Goal: Task Accomplishment & Management: Manage account settings

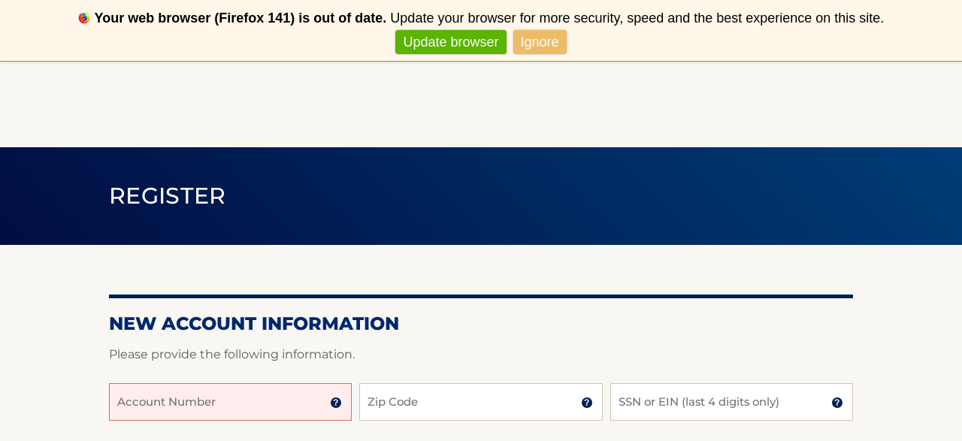
scroll to position [161, 0]
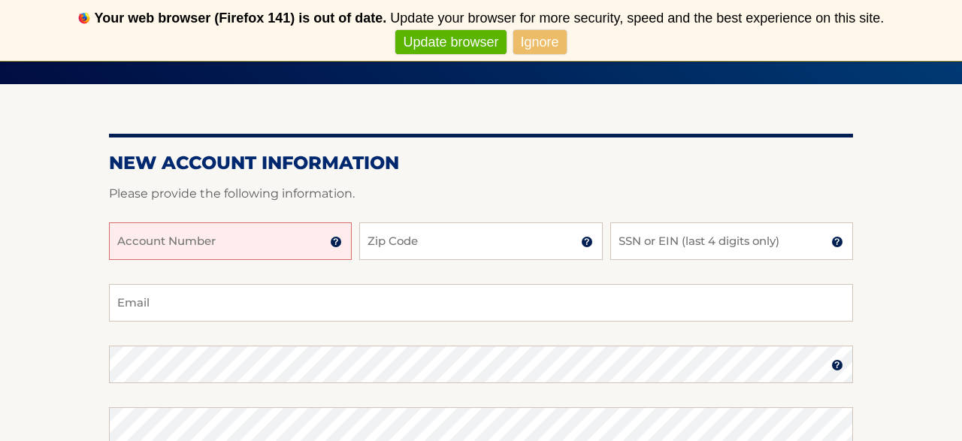
click at [261, 240] on input "Account Number" at bounding box center [230, 241] width 243 height 38
click at [238, 242] on input "Account Number" at bounding box center [230, 241] width 243 height 38
click at [336, 246] on img at bounding box center [336, 242] width 12 height 12
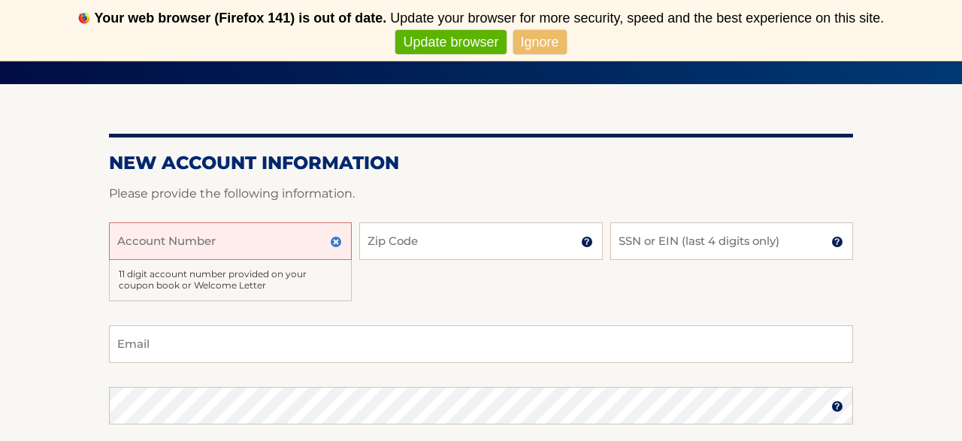
click at [251, 241] on input "Account Number" at bounding box center [230, 241] width 243 height 38
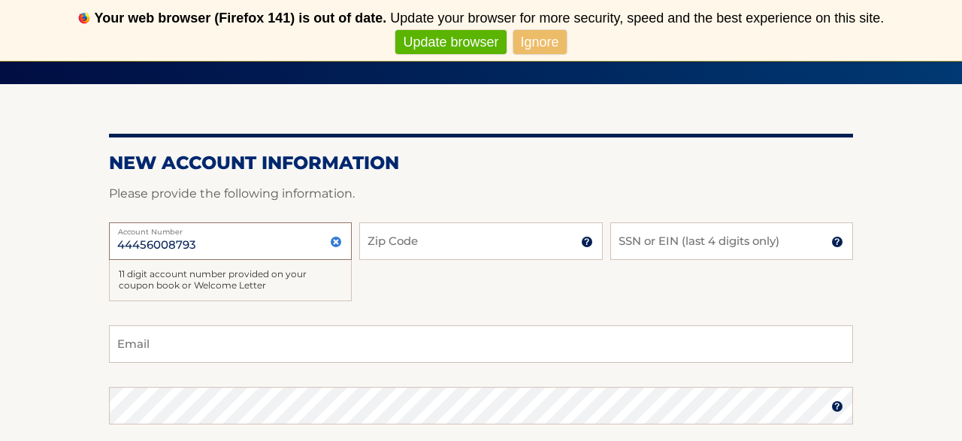
type input "44456008793"
click at [453, 242] on input "Zip Code" at bounding box center [480, 241] width 243 height 38
type input "33445"
click at [688, 238] on input "SSN or EIN (last 4 digits only)" at bounding box center [731, 241] width 243 height 38
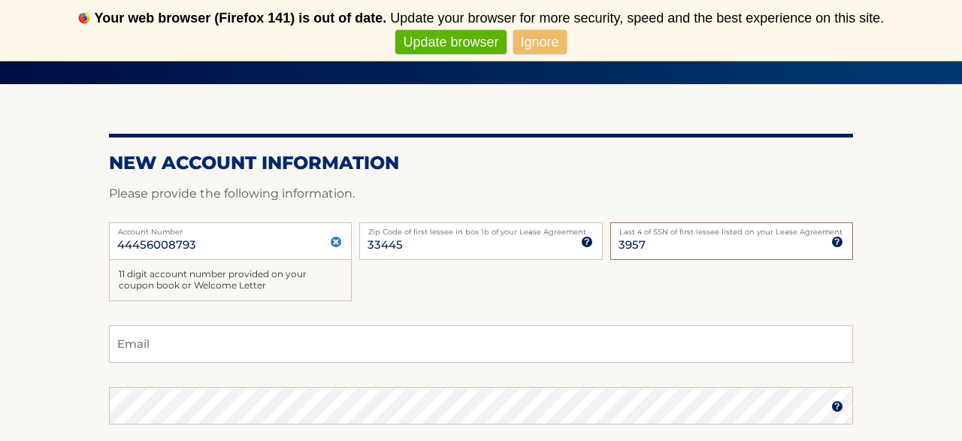
type input "3957"
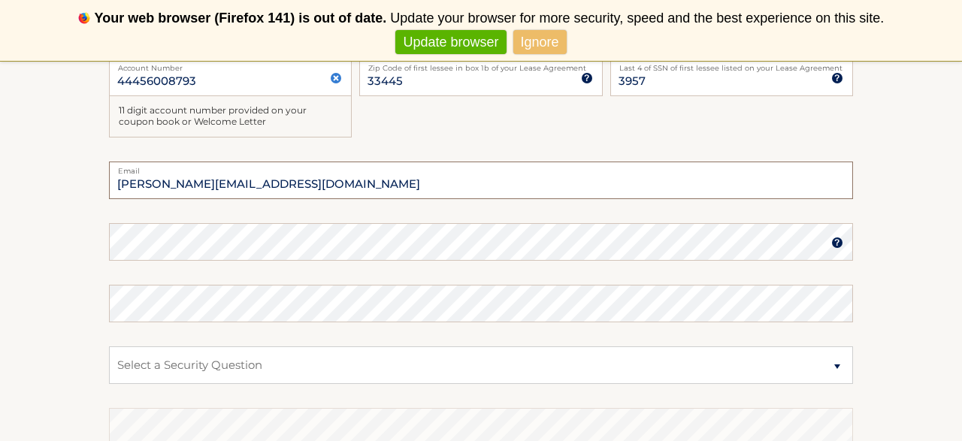
scroll to position [336, 0]
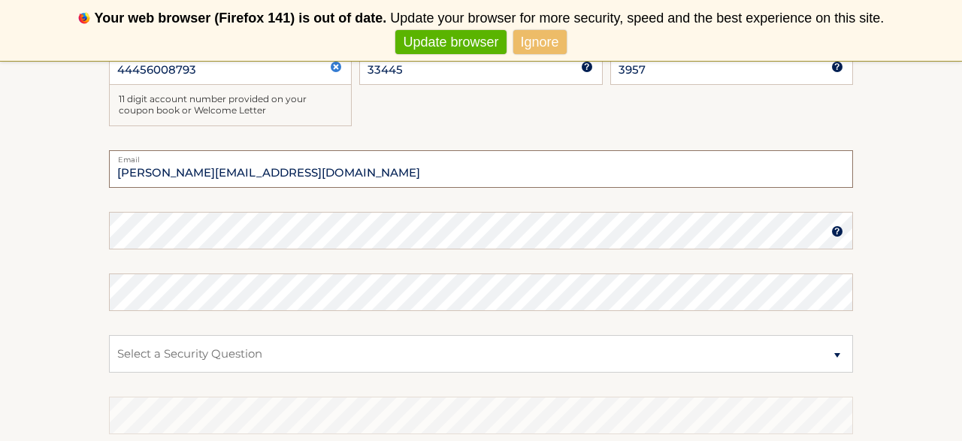
type input "laura_azua@yahoo.com"
click at [109, 335] on select "Select a Security Question What was the name of your elementary school? What is…" at bounding box center [481, 354] width 744 height 38
select select "2"
click option "What is your mother’s maiden name?" at bounding box center [0, 0] width 0 height 0
click at [109, 335] on select "Select a Security Question What was the name of your elementary school? What is…" at bounding box center [481, 354] width 744 height 38
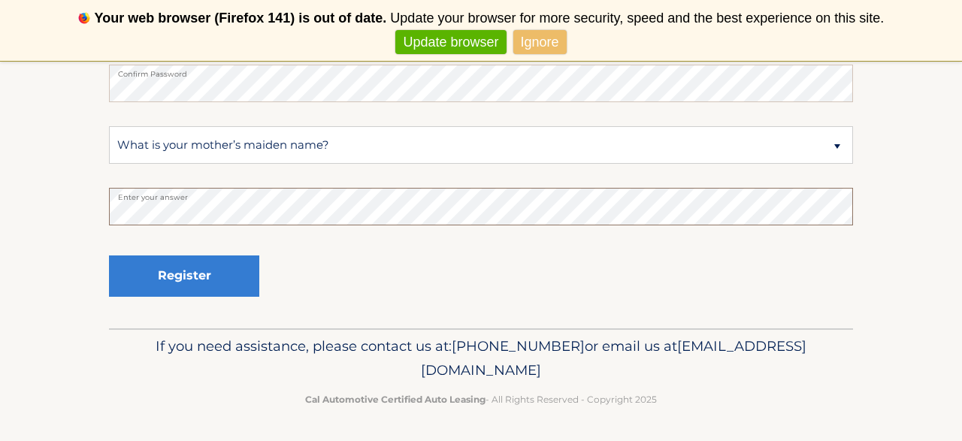
scroll to position [552, 0]
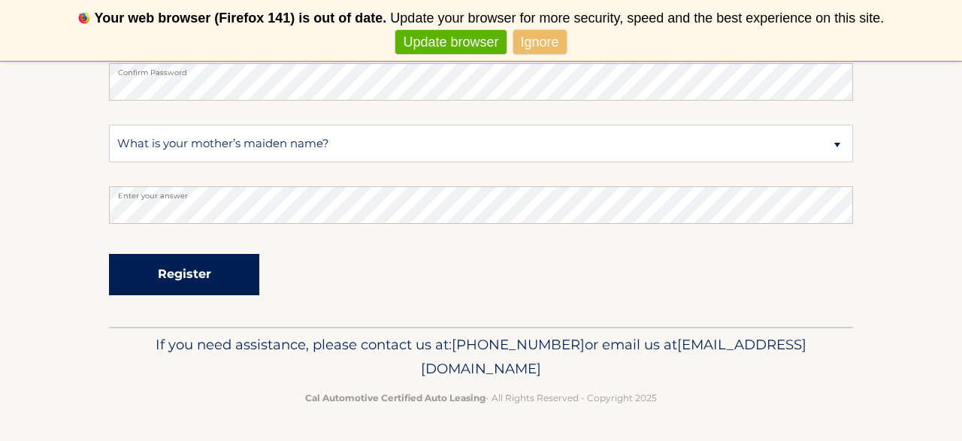
click at [174, 282] on button "Register" at bounding box center [184, 274] width 150 height 41
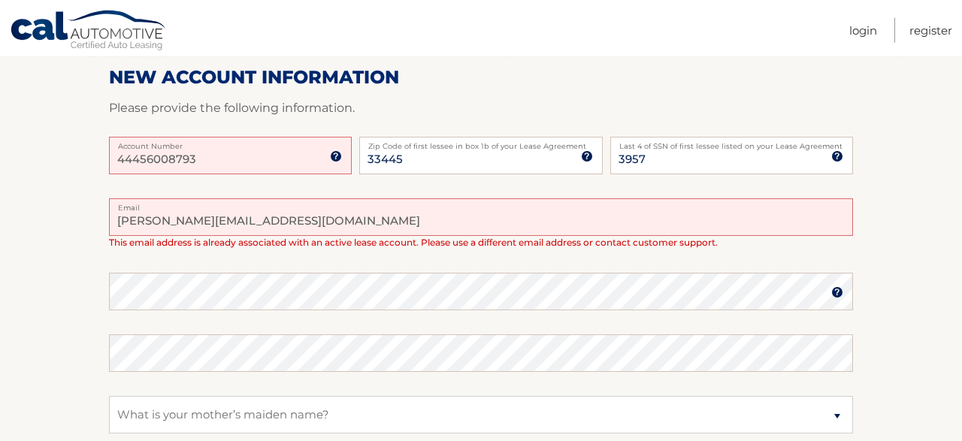
scroll to position [234, 0]
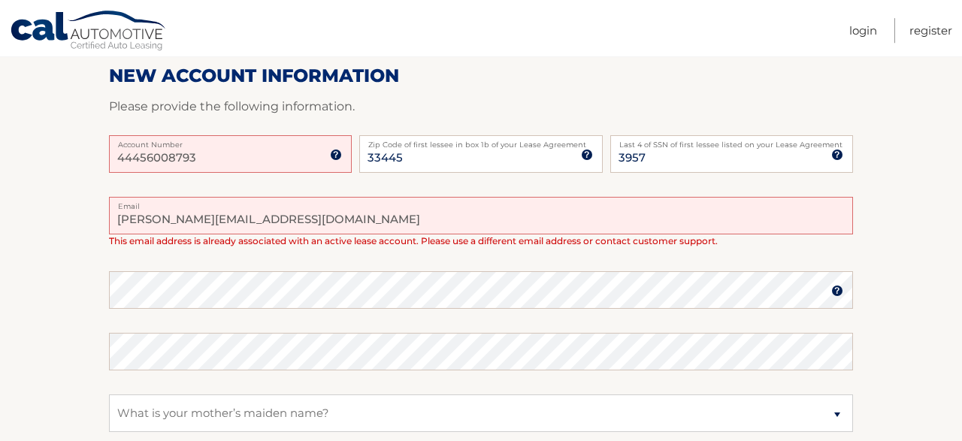
click at [265, 217] on input "laura_azua@yahoo.com" at bounding box center [481, 216] width 744 height 38
type input "l"
type input "laura_azua@yahoo.com"
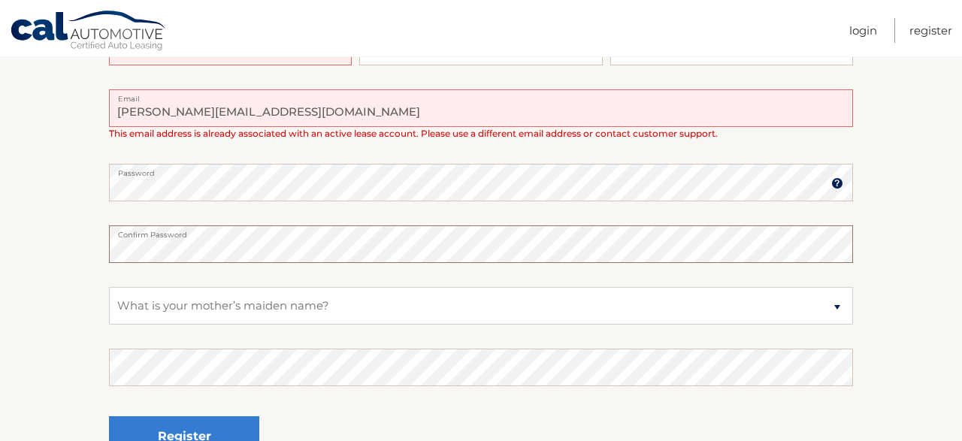
scroll to position [354, 0]
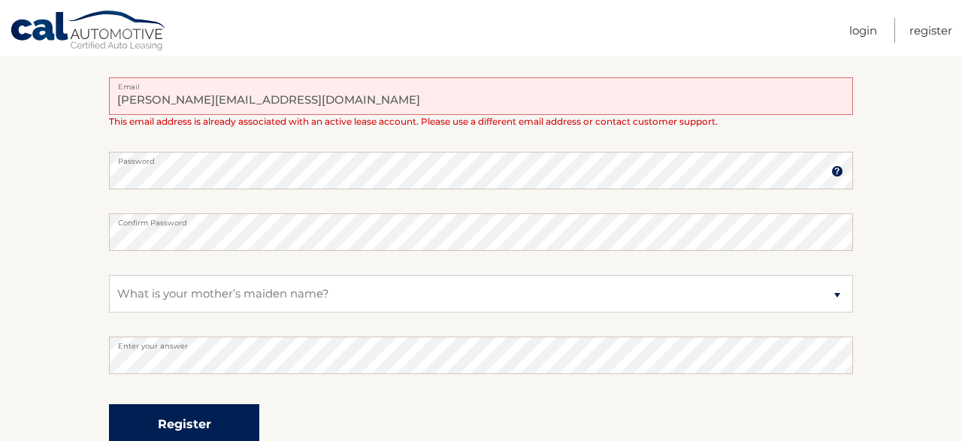
click at [192, 423] on button "Register" at bounding box center [184, 424] width 150 height 41
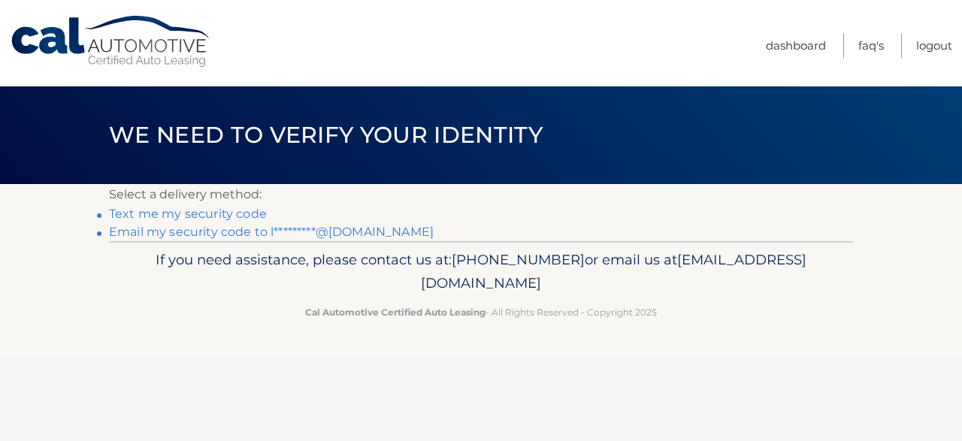
click at [210, 214] on link "Text me my security code" at bounding box center [188, 214] width 158 height 14
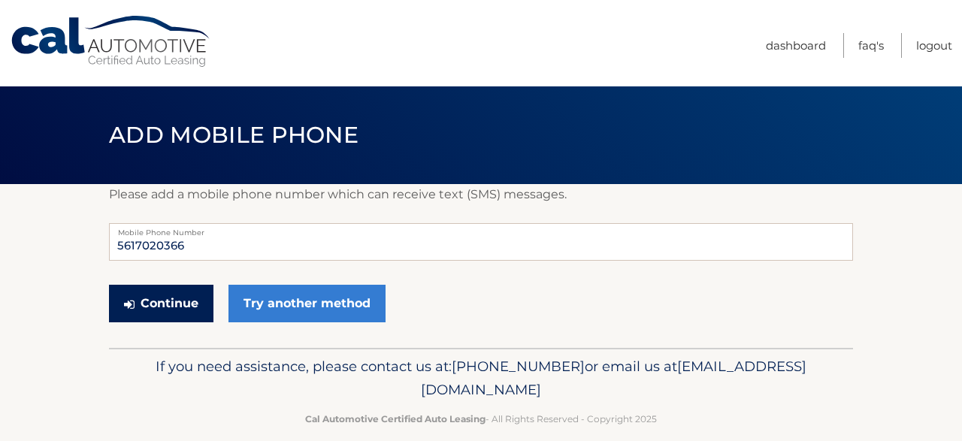
click at [171, 307] on button "Continue" at bounding box center [161, 304] width 104 height 38
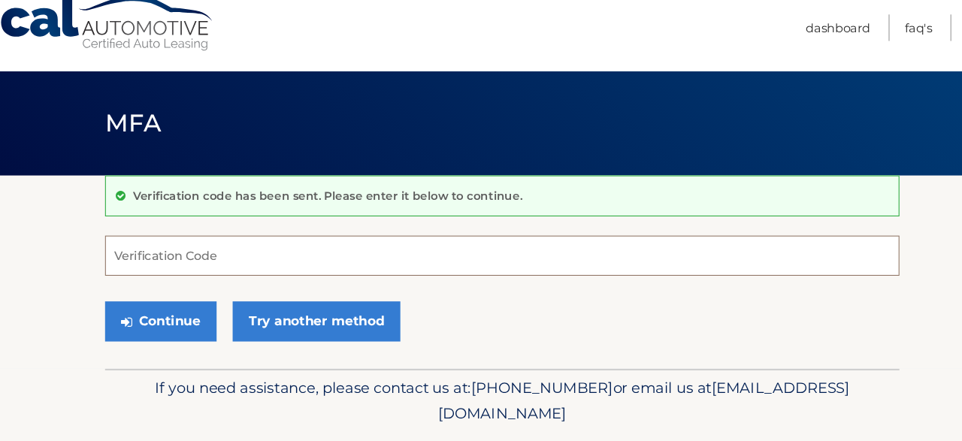
click at [149, 258] on input "Verification Code" at bounding box center [481, 259] width 744 height 38
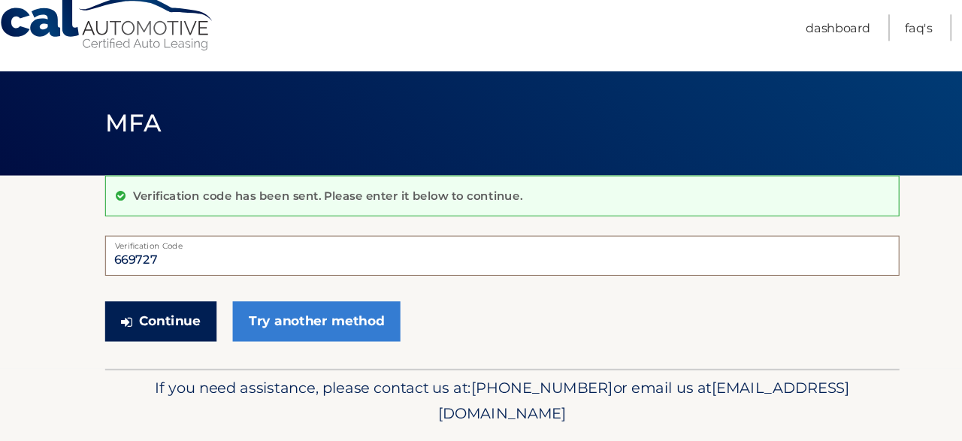
type input "669727"
click at [168, 318] on button "Continue" at bounding box center [161, 321] width 104 height 38
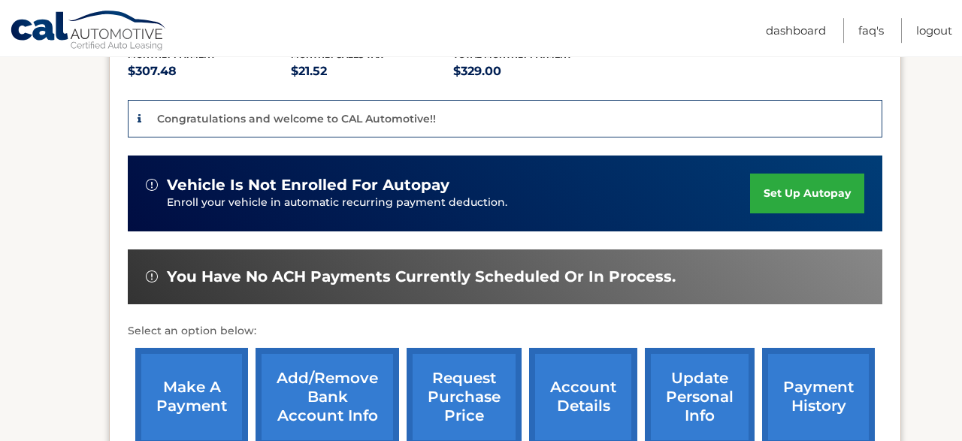
scroll to position [359, 0]
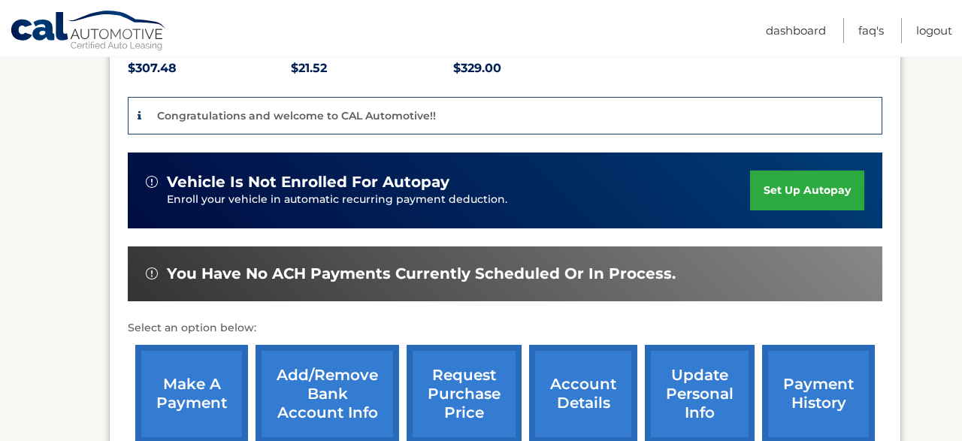
click at [757, 176] on link "set up autopay" at bounding box center [807, 191] width 114 height 40
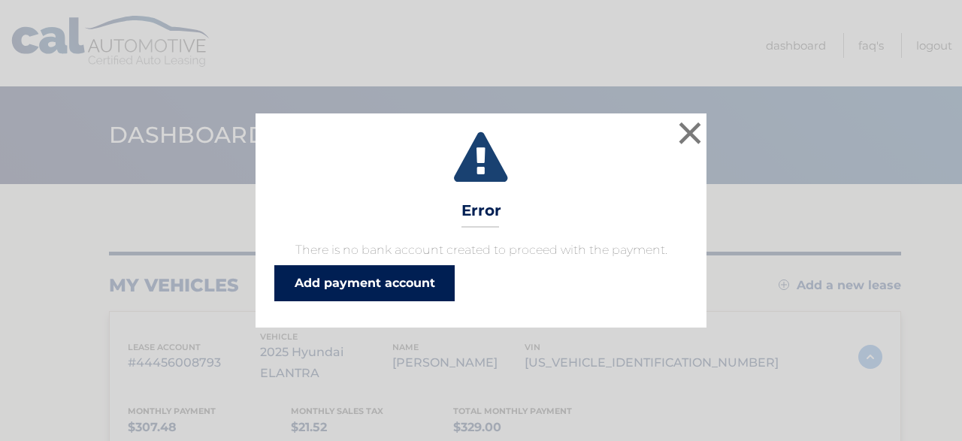
click at [337, 290] on link "Add payment account" at bounding box center [364, 283] width 180 height 36
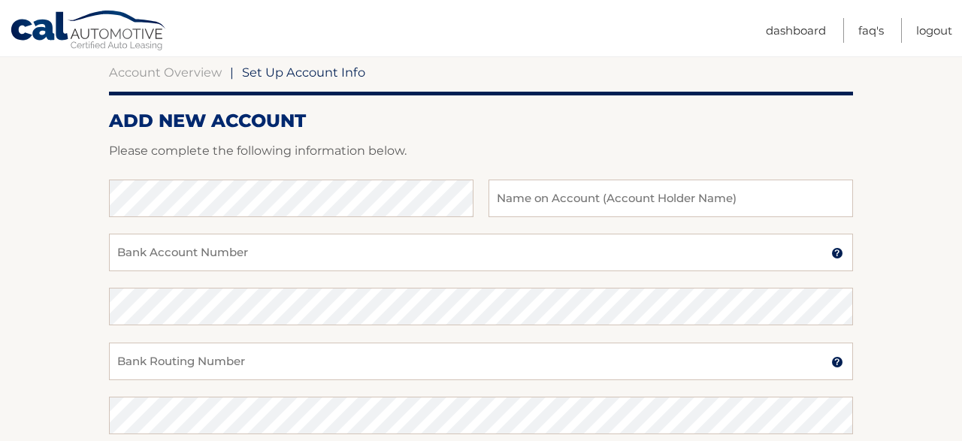
scroll to position [152, 0]
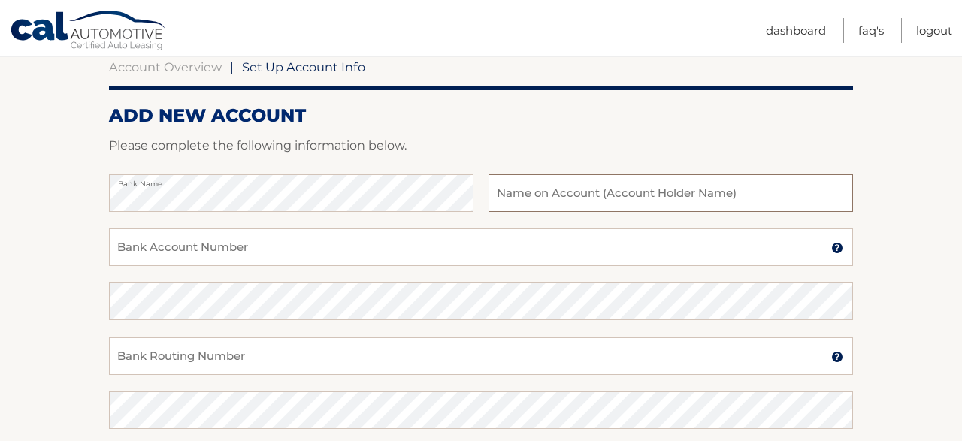
click at [500, 201] on input "text" at bounding box center [671, 193] width 364 height 38
type input "Laura Azua"
click at [258, 248] on input "Bank Account Number" at bounding box center [481, 247] width 744 height 38
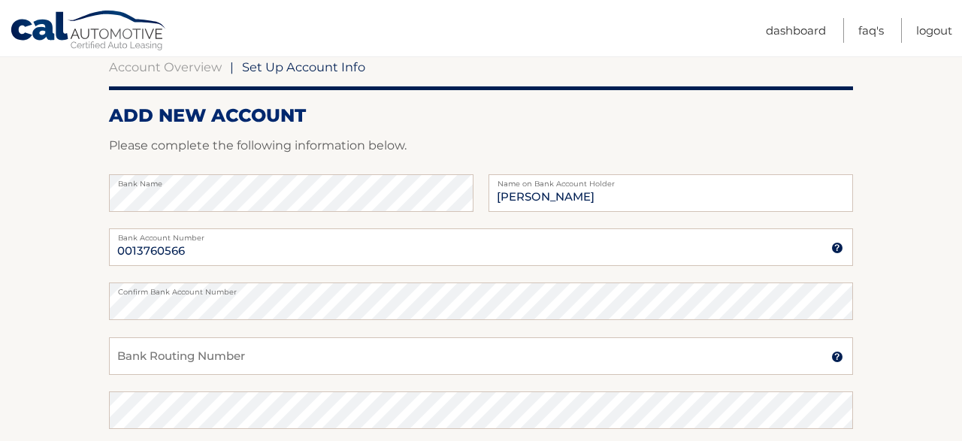
click at [191, 239] on label "Bank Account Number" at bounding box center [481, 234] width 744 height 12
click at [191, 239] on input "0013760566" at bounding box center [481, 247] width 744 height 38
click at [160, 247] on input "001377780566" at bounding box center [481, 247] width 744 height 38
click at [154, 250] on input "001377780566" at bounding box center [481, 247] width 744 height 38
click at [208, 250] on input "001376780566" at bounding box center [481, 247] width 744 height 38
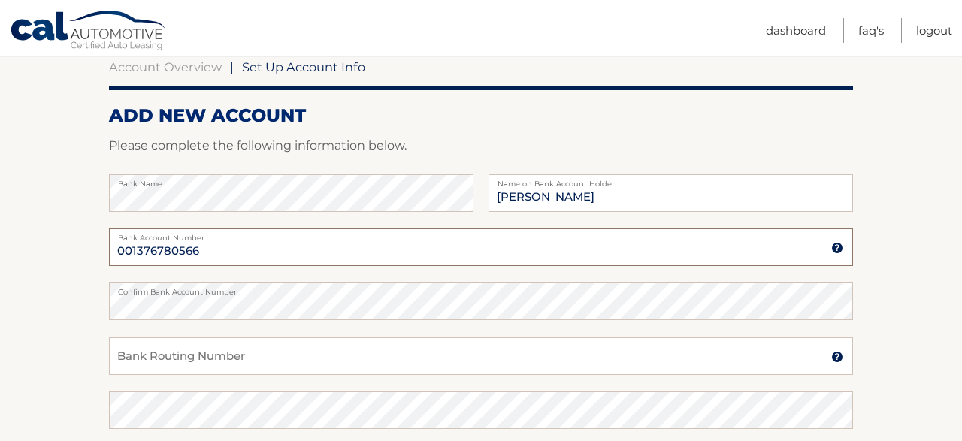
type input "001376780566"
click at [178, 355] on input "Bank Routing Number" at bounding box center [481, 356] width 744 height 38
type input "063000047"
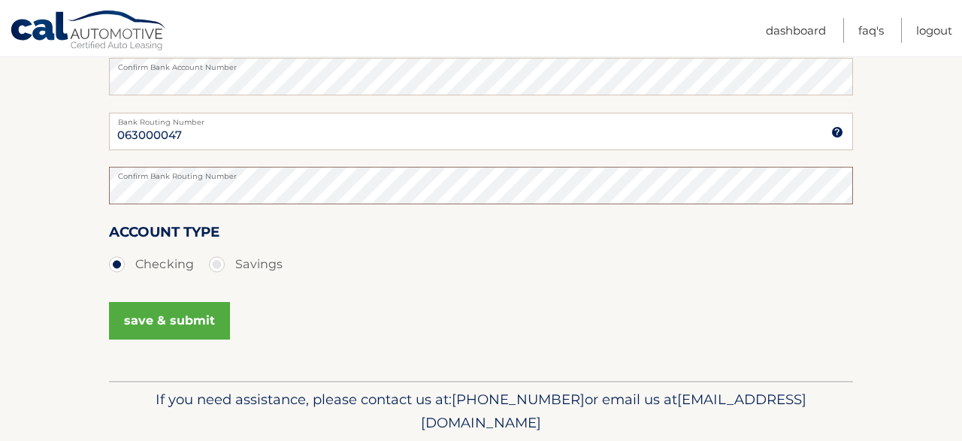
scroll to position [378, 0]
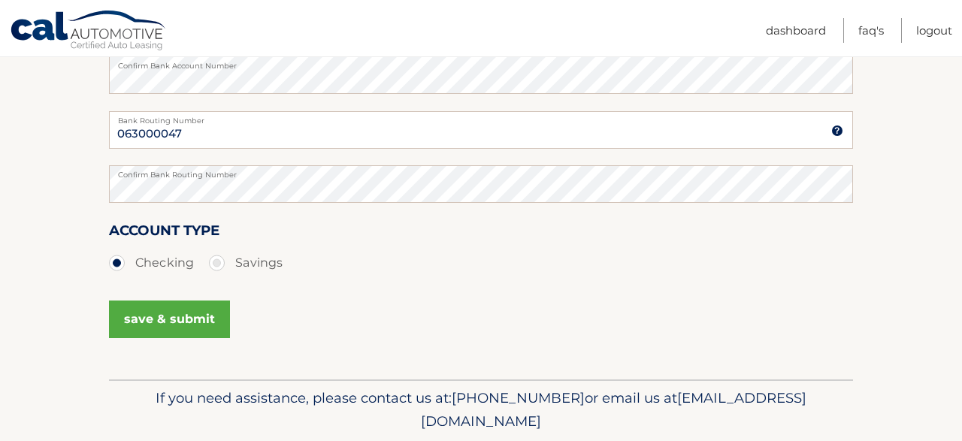
click at [156, 322] on button "save & submit" at bounding box center [169, 320] width 121 height 38
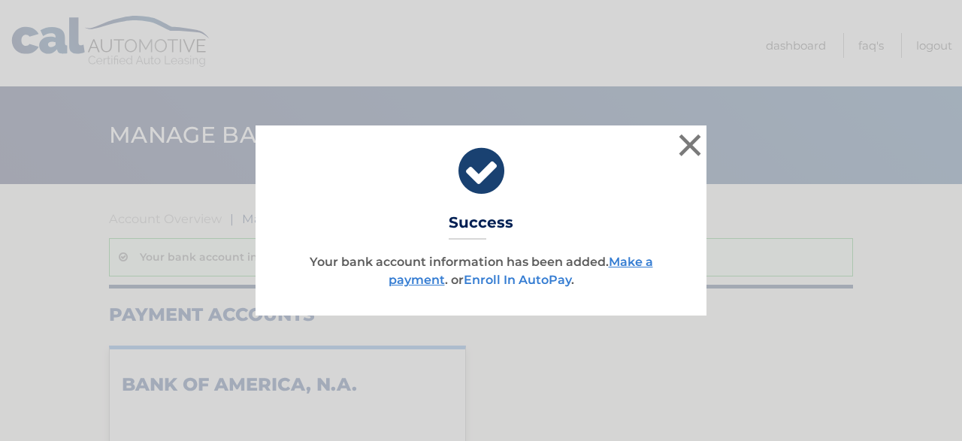
click at [524, 282] on link "Enroll In AutoPay" at bounding box center [517, 280] width 107 height 14
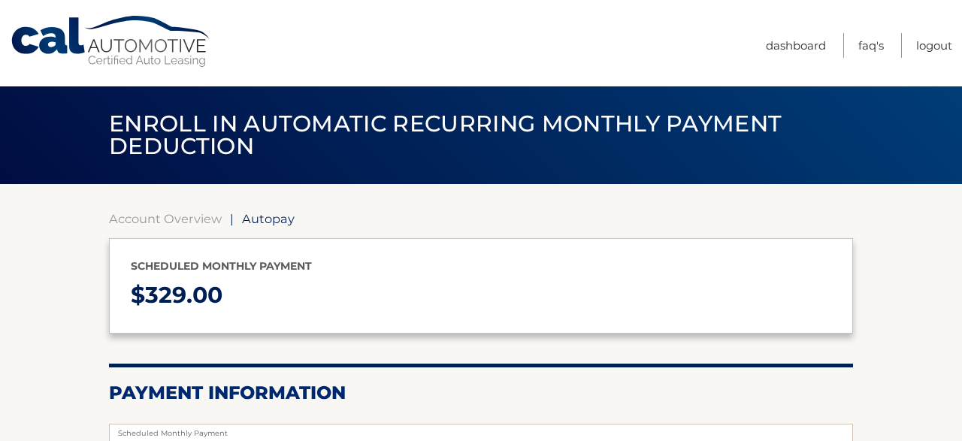
select select "YTQwNzIzYjktNDYwZS00MzhjLWE3NDYtMTkxYjFiY2ViMGRm"
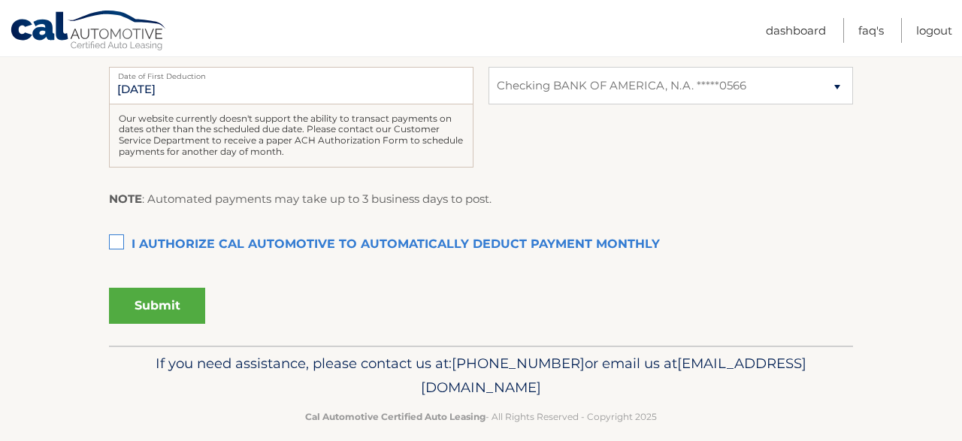
scroll to position [405, 0]
click at [118, 259] on label "I authorize cal automotive to automatically deduct payment monthly This checkbo…" at bounding box center [481, 244] width 744 height 30
click at [0, 0] on input "I authorize cal automotive to automatically deduct payment monthly This checkbo…" at bounding box center [0, 0] width 0 height 0
click at [151, 323] on button "Submit" at bounding box center [157, 305] width 96 height 36
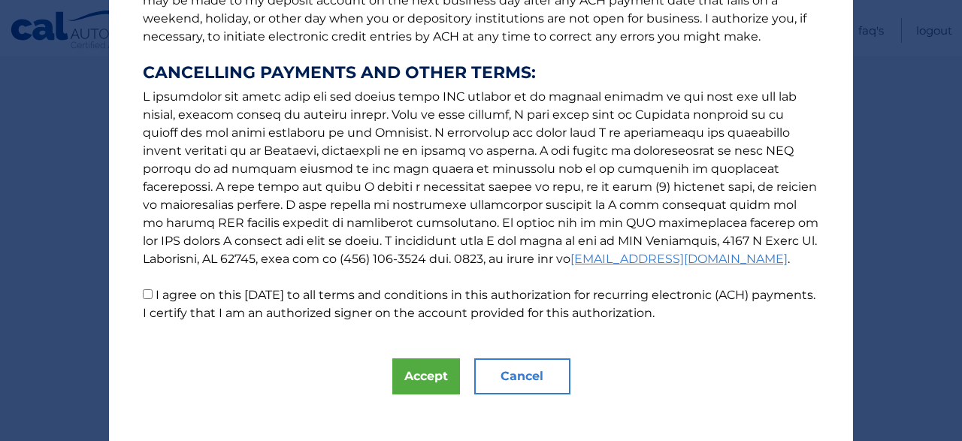
scroll to position [257, 0]
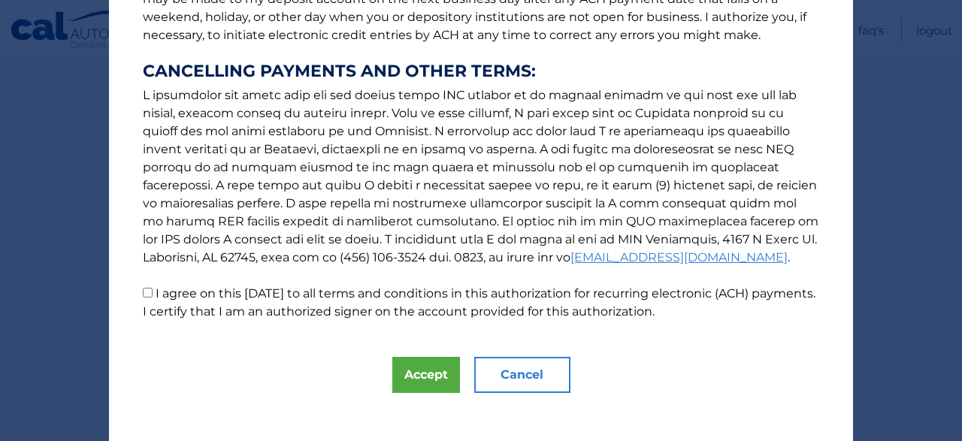
click at [148, 295] on input "I agree on this 09/15/2025 to all terms and conditions in this authorization fo…" at bounding box center [148, 293] width 10 height 10
checkbox input "true"
click at [418, 383] on button "Accept" at bounding box center [426, 375] width 68 height 36
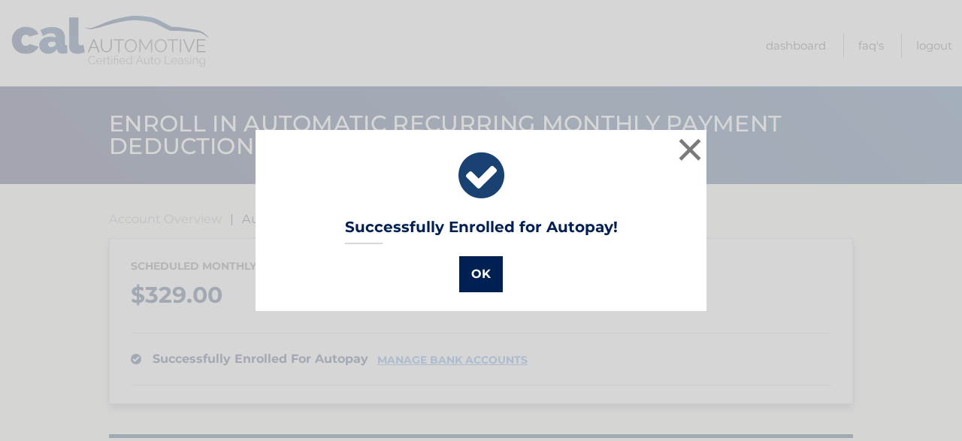
drag, startPoint x: 465, startPoint y: 256, endPoint x: 482, endPoint y: 277, distance: 27.4
click at [482, 277] on div "OK" at bounding box center [480, 271] width 413 height 42
click at [480, 275] on button "OK" at bounding box center [481, 274] width 44 height 36
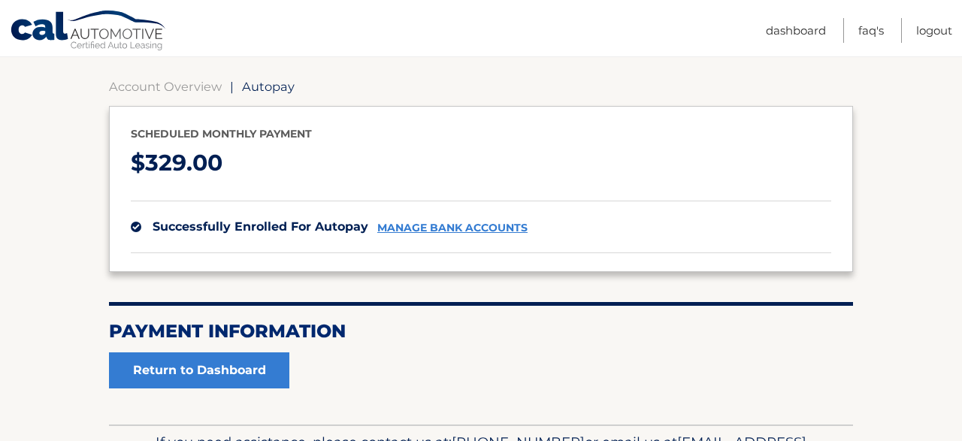
scroll to position [231, 0]
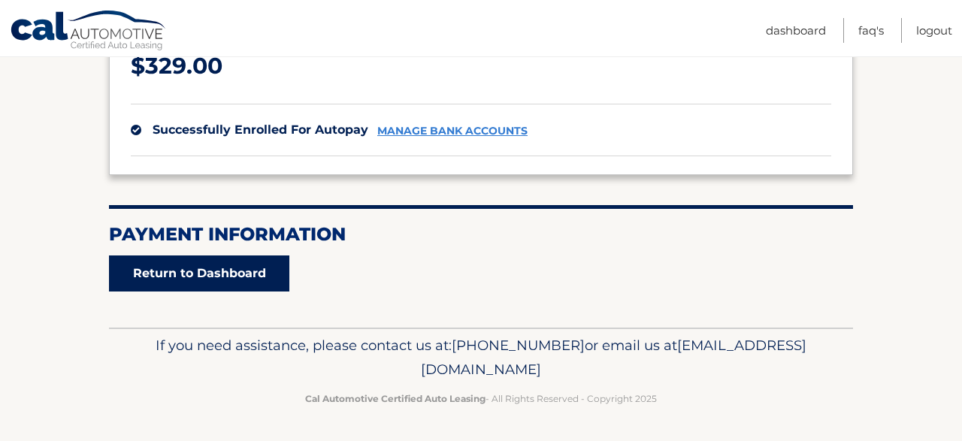
click at [216, 274] on link "Return to Dashboard" at bounding box center [199, 274] width 180 height 36
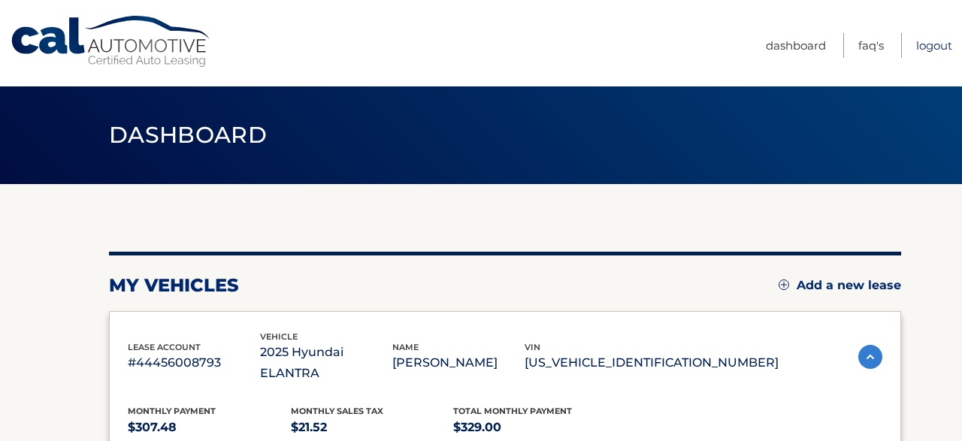
click at [937, 47] on link "Logout" at bounding box center [934, 45] width 36 height 25
